Goal: Task Accomplishment & Management: Complete application form

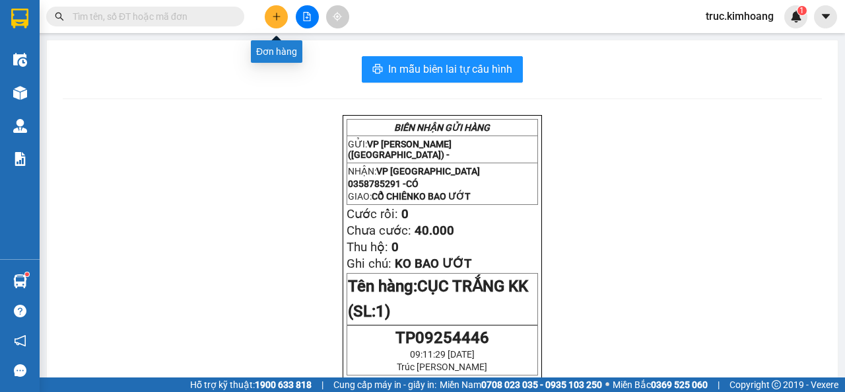
click at [275, 22] on button at bounding box center [276, 16] width 23 height 23
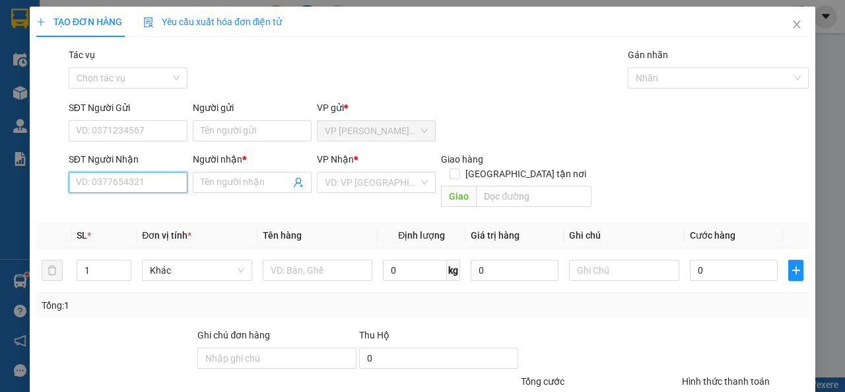
click at [159, 183] on input "SĐT Người Nhận" at bounding box center [128, 182] width 119 height 21
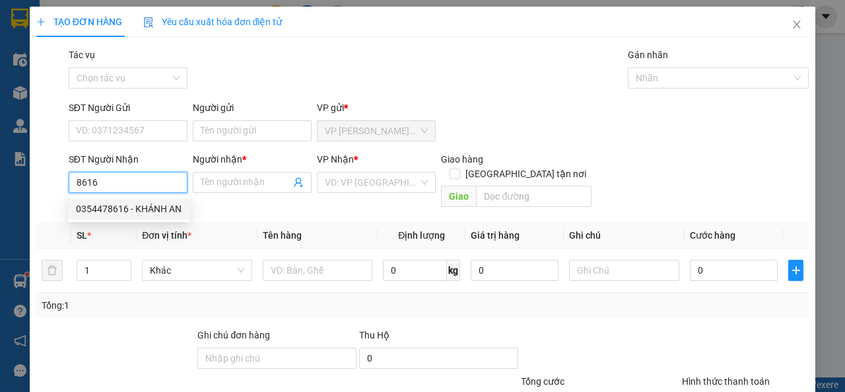
click at [172, 215] on div "0354478616 - KHÁNH AN" at bounding box center [129, 208] width 106 height 15
type input "0354478616"
type input "KHÁNH AN"
type input "100.000"
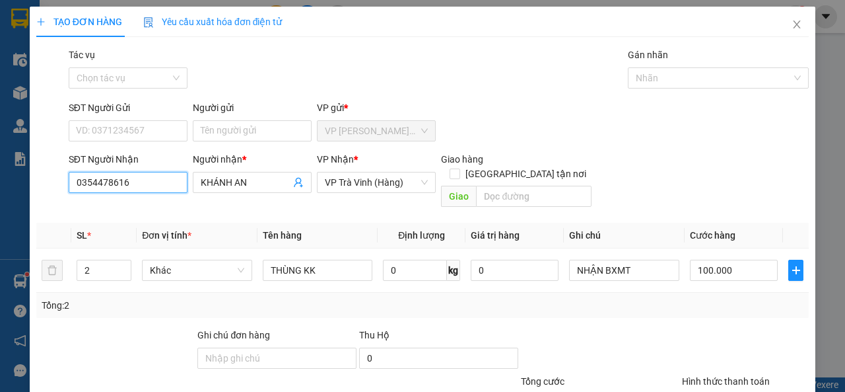
scroll to position [97, 0]
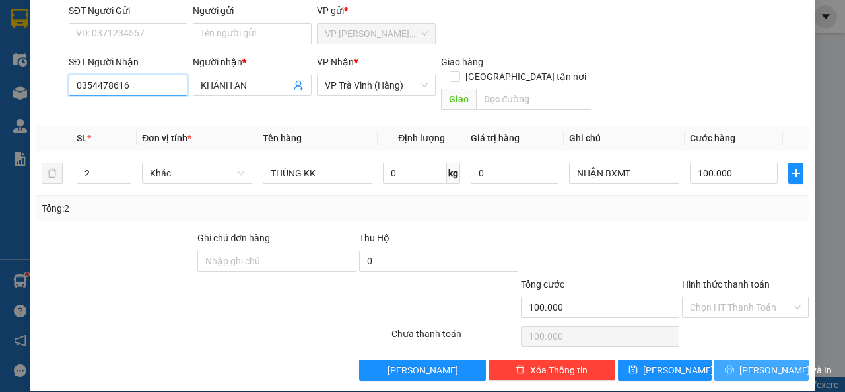
type input "0354478616"
click at [729, 365] on icon "printer" at bounding box center [729, 369] width 9 height 9
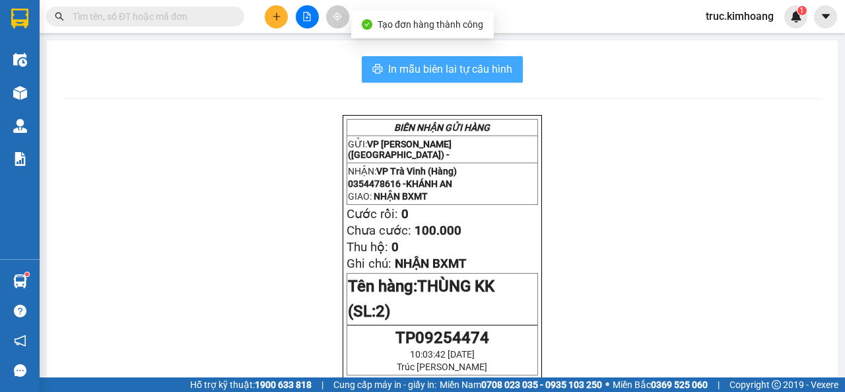
click at [460, 73] on span "In mẫu biên lai tự cấu hình" at bounding box center [450, 69] width 124 height 17
click at [462, 73] on span "In mẫu biên lai tự cấu hình" at bounding box center [450, 69] width 124 height 17
click at [474, 74] on span "In mẫu biên lai tự cấu hình" at bounding box center [450, 69] width 124 height 17
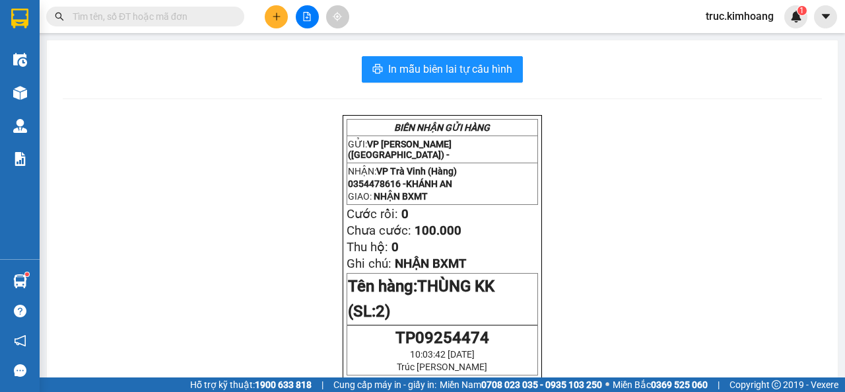
click at [137, 18] on input "text" at bounding box center [151, 16] width 156 height 15
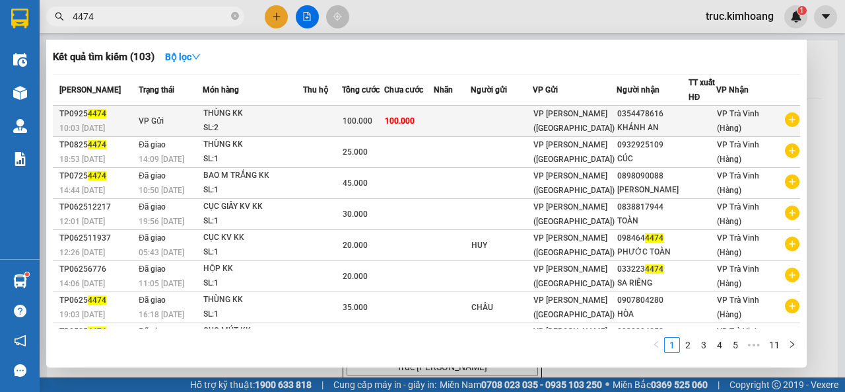
type input "4474"
click at [373, 125] on span "100.000" at bounding box center [358, 120] width 30 height 9
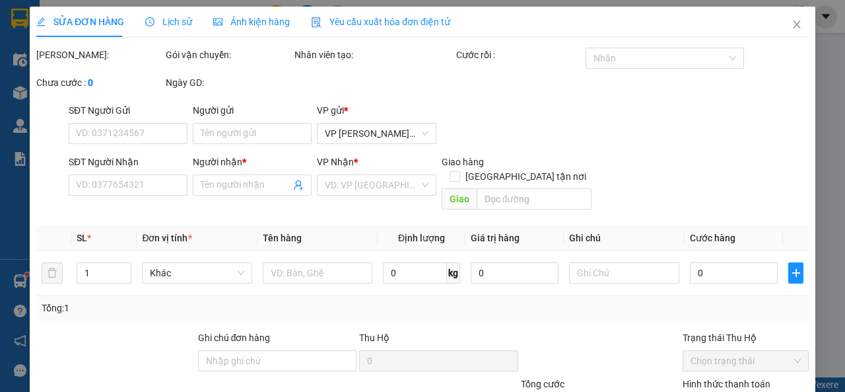
type input "0354478616"
type input "KHÁNH AN"
type input "100.000"
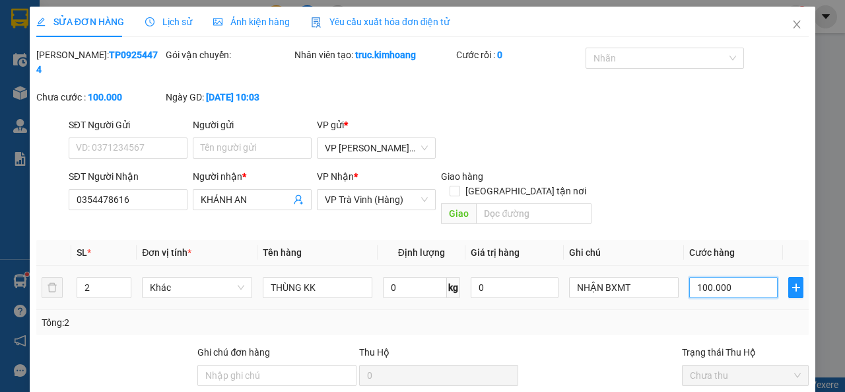
click at [725, 277] on input "100.000" at bounding box center [734, 287] width 89 height 21
type input "8"
type input "80"
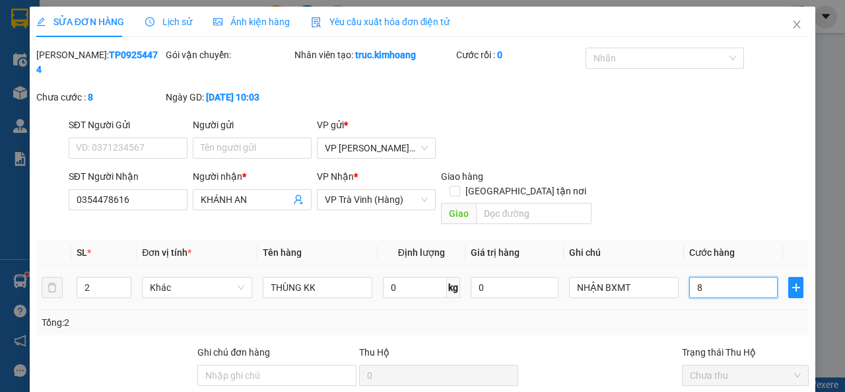
type input "80"
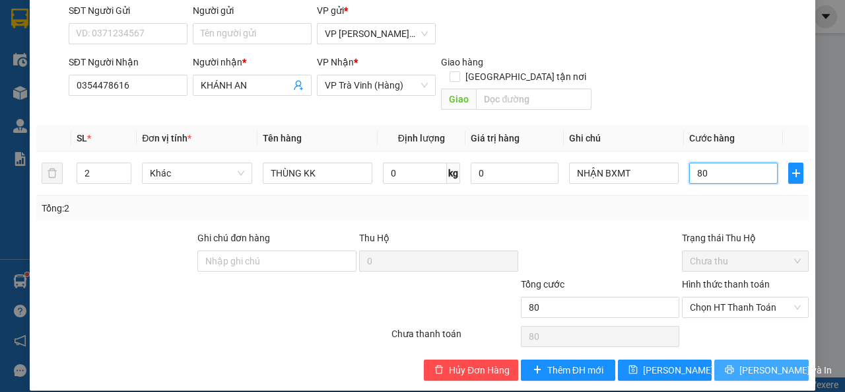
type input "80"
type input "80.000"
click at [748, 363] on span "[PERSON_NAME] và In" at bounding box center [786, 370] width 92 height 15
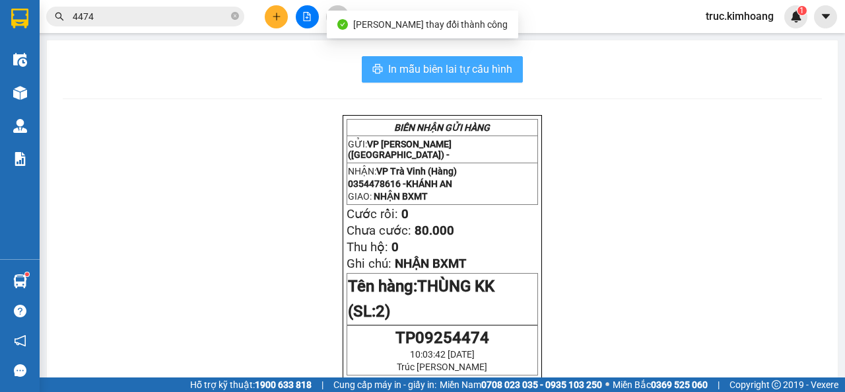
click at [461, 72] on span "In mẫu biên lai tự cấu hình" at bounding box center [450, 69] width 124 height 17
click at [486, 73] on span "In mẫu biên lai tự cấu hình" at bounding box center [450, 69] width 124 height 17
click at [470, 74] on span "In mẫu biên lai tự cấu hình" at bounding box center [450, 69] width 124 height 17
